Goal: Check status

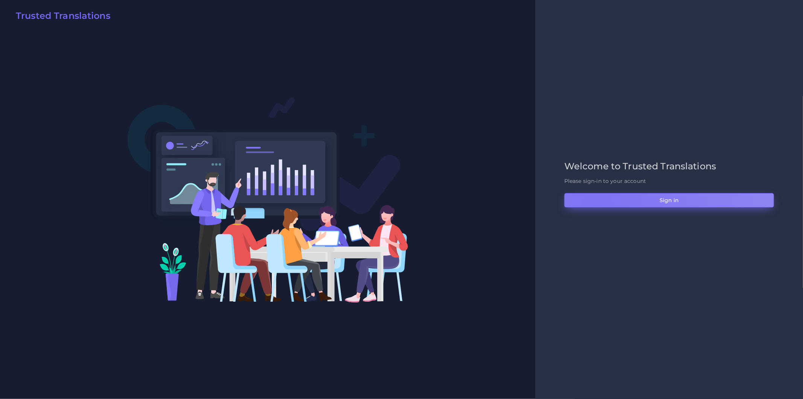
click at [597, 205] on button "Sign in" at bounding box center [670, 200] width 210 height 14
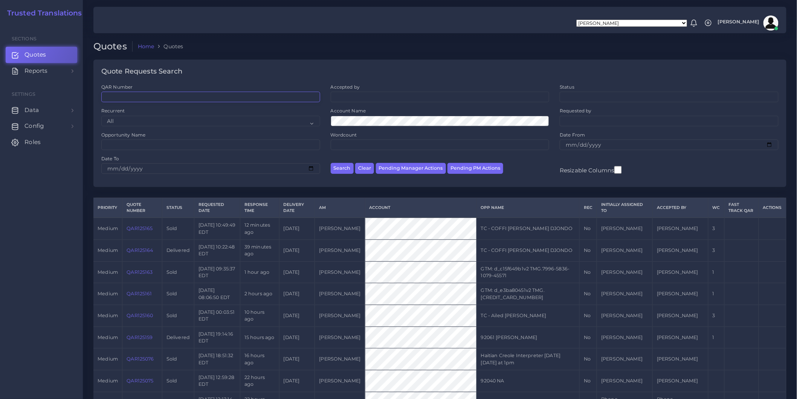
click at [222, 96] on input "QAR Number" at bounding box center [210, 97] width 219 height 11
paste input "QAR125097"
type input "QAR125097"
click at [331, 163] on button "Search" at bounding box center [342, 168] width 23 height 11
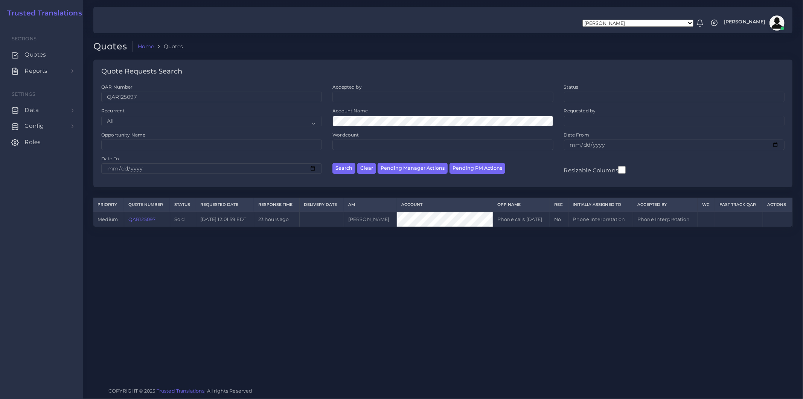
click at [394, 46] on ol "Home Quotes" at bounding box center [374, 46] width 483 height 11
